Goal: Task Accomplishment & Management: Use online tool/utility

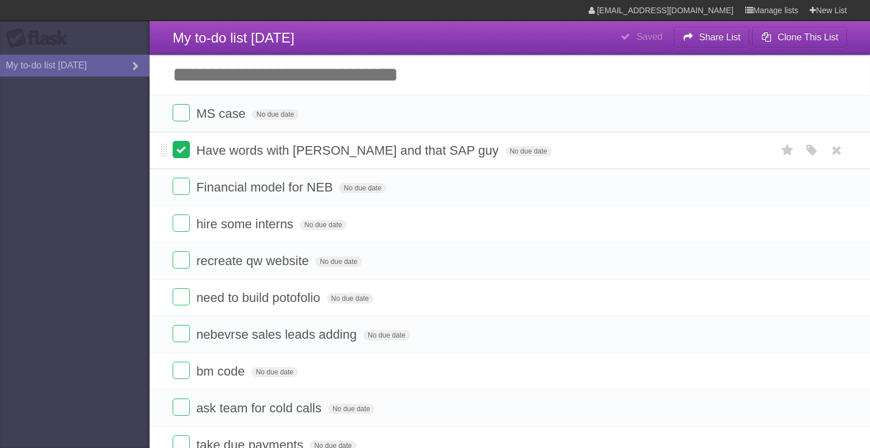
click at [177, 151] on label at bounding box center [181, 149] width 17 height 17
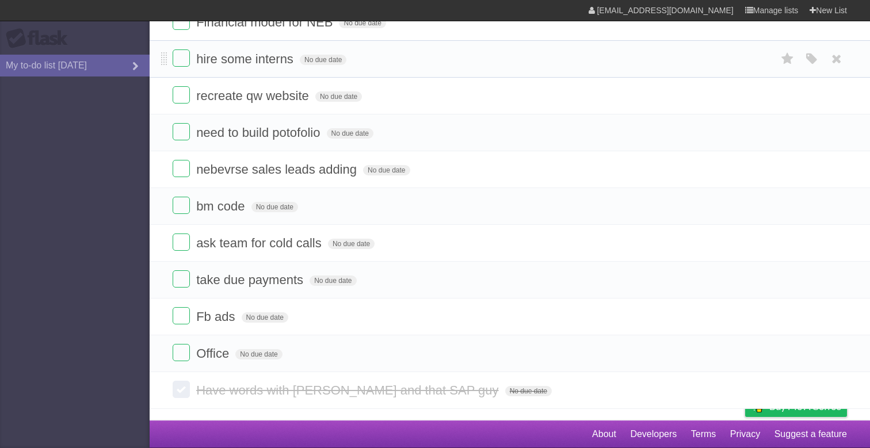
scroll to position [138, 0]
click at [178, 349] on label at bounding box center [181, 352] width 17 height 17
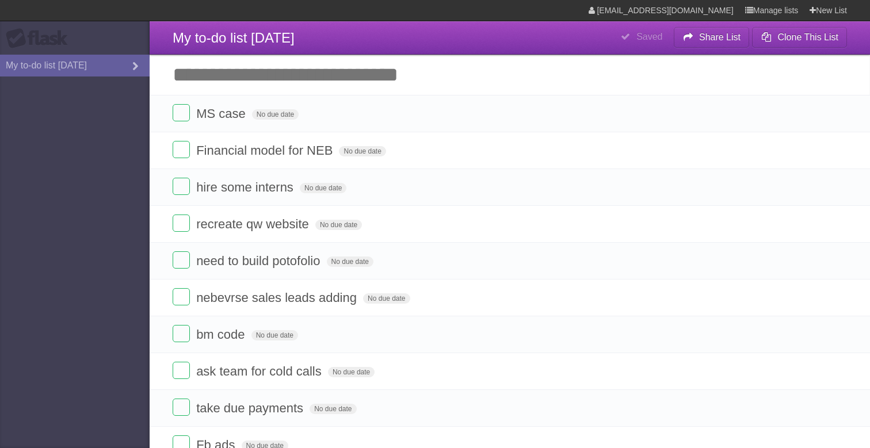
click at [299, 86] on input "Add another task" at bounding box center [510, 75] width 720 height 40
type input "**********"
click input "*********" at bounding box center [0, 0] width 0 height 0
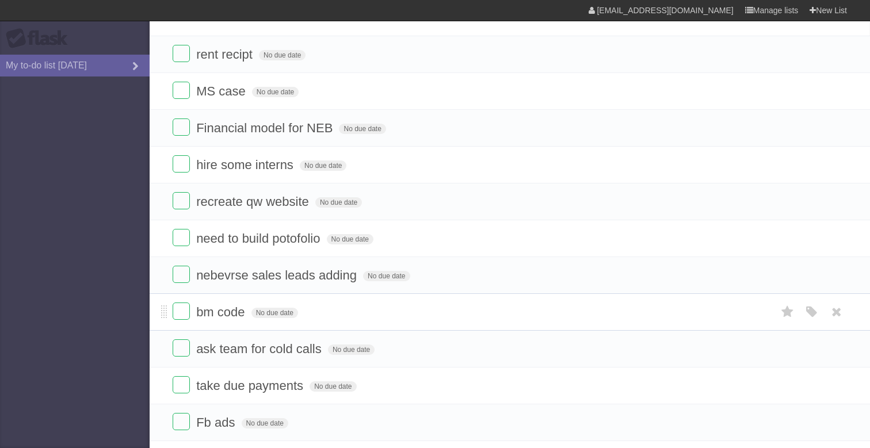
scroll to position [35, 0]
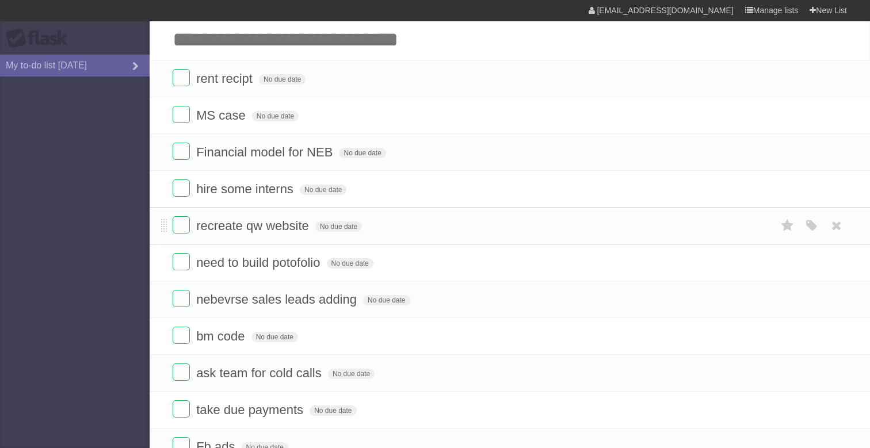
drag, startPoint x: 180, startPoint y: 229, endPoint x: 169, endPoint y: 243, distance: 17.3
click at [169, 243] on li "recreate qw website No due date White Red Blue Green Purple Orange" at bounding box center [510, 225] width 720 height 37
click at [108, 232] on aside "Flask My to-do list [DATE]" at bounding box center [75, 224] width 150 height 448
click at [180, 229] on label at bounding box center [181, 224] width 17 height 17
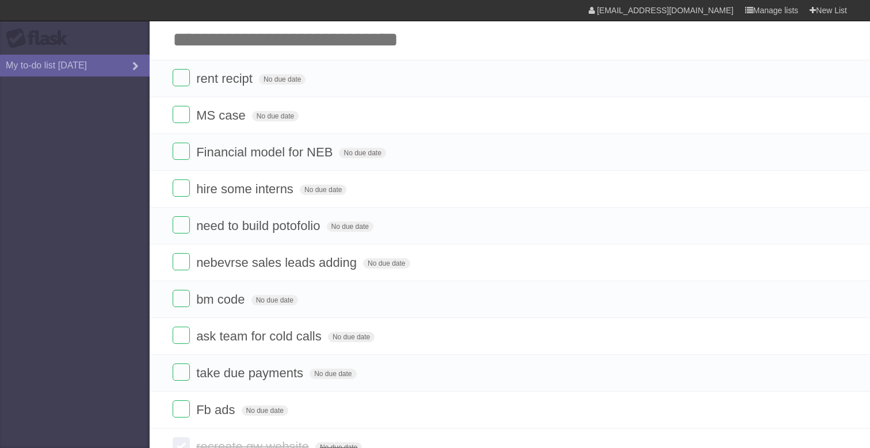
click at [353, 42] on input "Add another task" at bounding box center [510, 40] width 720 height 40
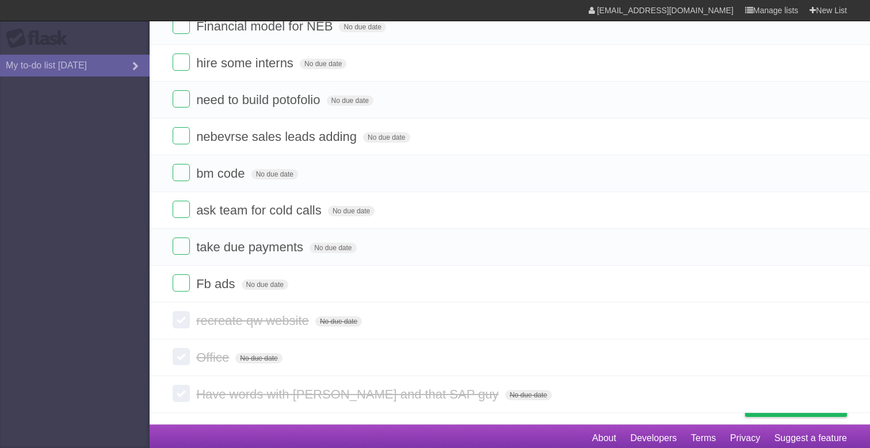
scroll to position [174, 0]
